Goal: Navigation & Orientation: Find specific page/section

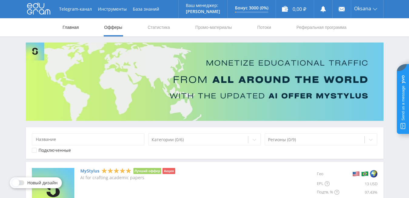
click at [72, 29] on link "Главная" at bounding box center [70, 27] width 17 height 18
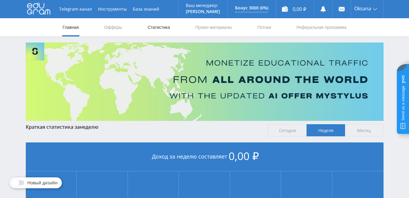
drag, startPoint x: 0, startPoint y: 0, endPoint x: 165, endPoint y: 28, distance: 167.9
click at [165, 28] on link "Статистика" at bounding box center [159, 27] width 24 height 18
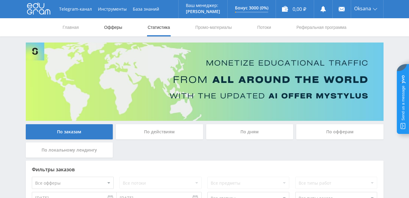
click at [105, 26] on link "Офферы" at bounding box center [113, 27] width 19 height 18
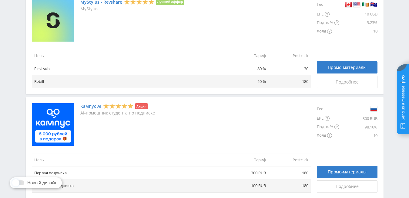
scroll to position [303, 0]
